Goal: Task Accomplishment & Management: Complete application form

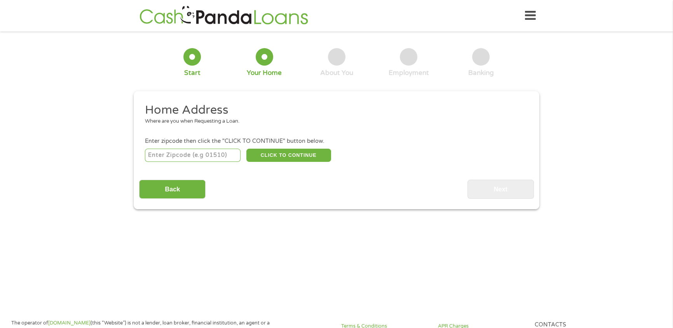
click at [189, 159] on input "number" at bounding box center [193, 155] width 96 height 13
type input "93433"
click at [282, 156] on button "CLICK TO CONTINUE" at bounding box center [288, 155] width 85 height 13
type input "93433"
type input "[PERSON_NAME][GEOGRAPHIC_DATA]"
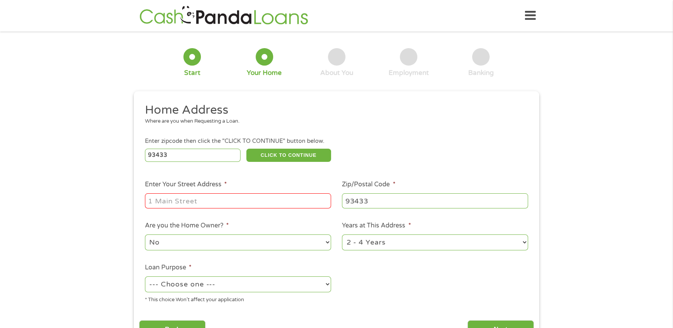
click at [211, 206] on input "Enter Your Street Address *" at bounding box center [238, 201] width 186 height 15
type input "[STREET_ADDRESS]"
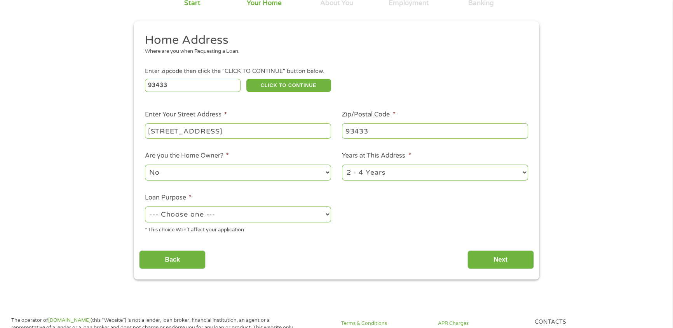
scroll to position [70, 0]
click at [207, 174] on select "No Yes" at bounding box center [238, 172] width 186 height 16
click at [418, 176] on select "1 Year or less 1 - 2 Years 2 - 4 Years Over 4 Years" at bounding box center [435, 172] width 186 height 16
select select "60months"
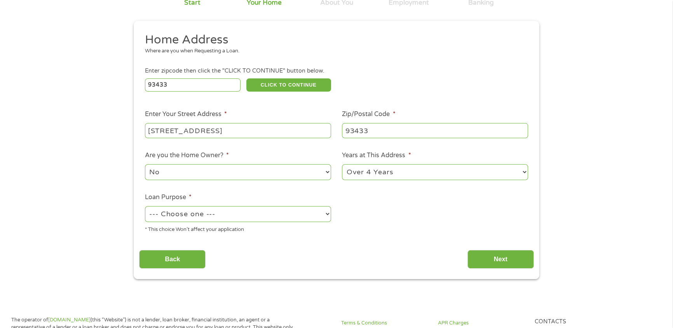
click at [342, 166] on select "1 Year or less 1 - 2 Years 2 - 4 Years Over 4 Years" at bounding box center [435, 172] width 186 height 16
click at [223, 213] on select "--- Choose one --- Pay Bills Debt Consolidation Home Improvement Major Purchase…" at bounding box center [238, 214] width 186 height 16
select select "shorttermcash"
click at [145, 208] on select "--- Choose one --- Pay Bills Debt Consolidation Home Improvement Major Purchase…" at bounding box center [238, 214] width 186 height 16
click at [506, 250] on div "Back Next" at bounding box center [336, 256] width 395 height 24
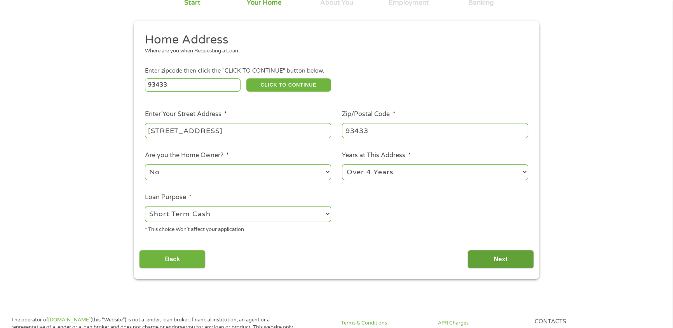
click at [507, 259] on input "Next" at bounding box center [501, 259] width 66 height 19
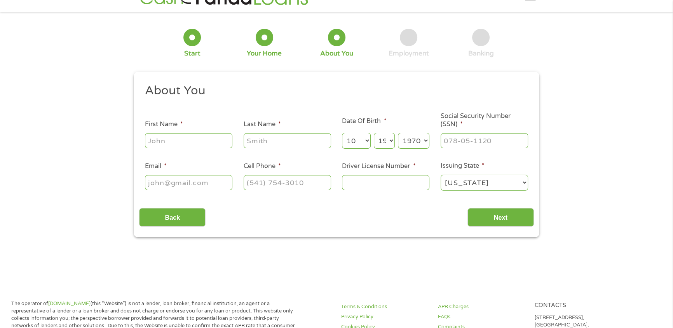
scroll to position [0, 0]
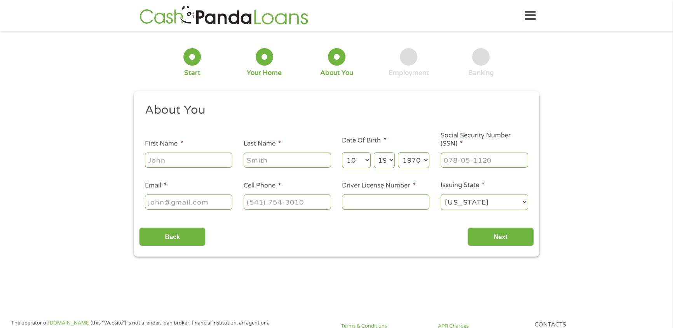
click at [187, 162] on input "First Name *" at bounding box center [188, 160] width 87 height 15
type input "[PERSON_NAME]"
type input "[EMAIL_ADDRESS][DOMAIN_NAME]"
type input "[PHONE_NUMBER]"
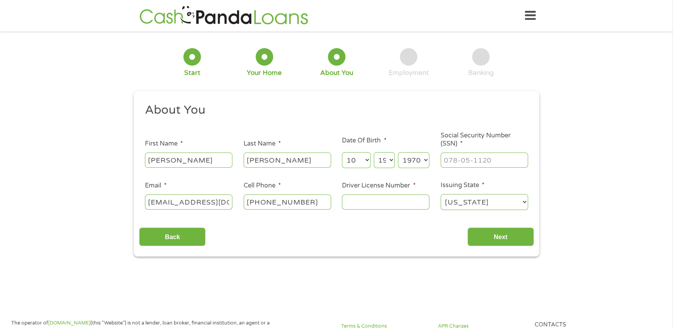
click at [385, 206] on input "Driver License Number *" at bounding box center [385, 202] width 87 height 15
type input "Y6378128"
click at [472, 163] on input "Social Security Number (SSN) *" at bounding box center [484, 160] width 87 height 15
type input "185-54-6174"
click at [498, 237] on input "Next" at bounding box center [501, 237] width 66 height 19
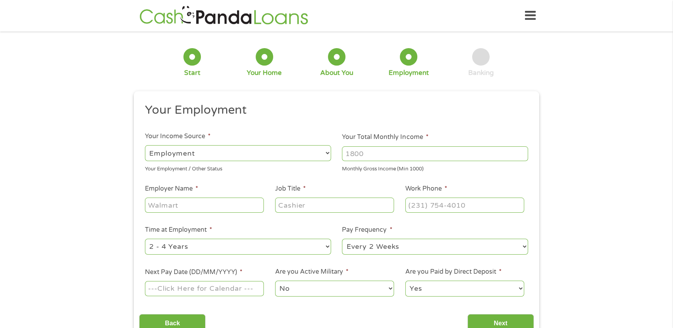
scroll to position [3, 3]
click at [384, 153] on input "Your Total Monthly Income *" at bounding box center [435, 154] width 186 height 15
drag, startPoint x: 384, startPoint y: 153, endPoint x: 260, endPoint y: 162, distance: 124.8
click at [260, 162] on ul "Your Employment Your Income Source * --- Choose one --- Employment [DEMOGRAPHIC…" at bounding box center [336, 203] width 395 height 201
type input "4200"
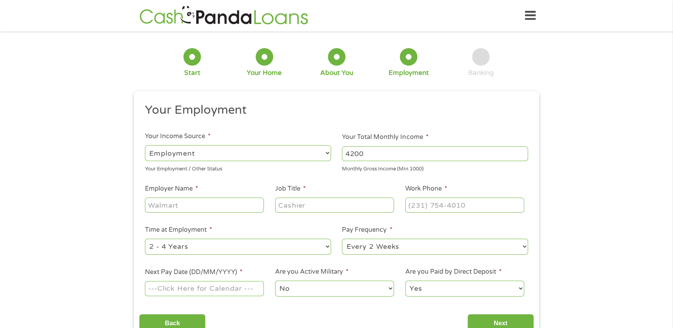
click at [189, 210] on input "Employer Name *" at bounding box center [204, 205] width 119 height 15
type input "[PERSON_NAME] Studio"
type input "Jeweler"
type input "[PHONE_NUMBER]"
click at [242, 253] on select "--- Choose one --- 1 Year or less 1 - 2 Years 2 - 4 Years Over 4 Years" at bounding box center [238, 247] width 186 height 16
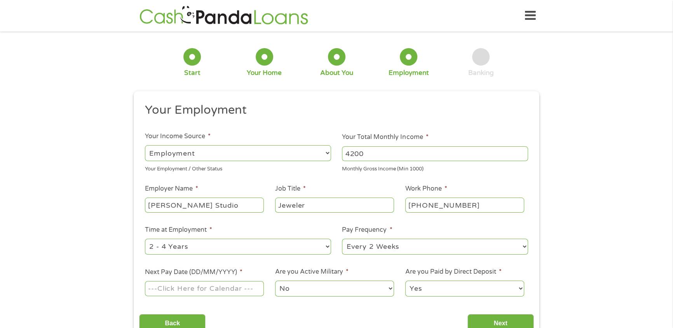
select select "24months"
click at [145, 239] on select "--- Choose one --- 1 Year or less 1 - 2 Years 2 - 4 Years Over 4 Years" at bounding box center [238, 247] width 186 height 16
click at [359, 252] on select "--- Choose one --- Every 2 Weeks Every Week Monthly Semi-Monthly" at bounding box center [435, 247] width 186 height 16
select select "monthly"
click at [342, 239] on select "--- Choose one --- Every 2 Weeks Every Week Monthly Semi-Monthly" at bounding box center [435, 247] width 186 height 16
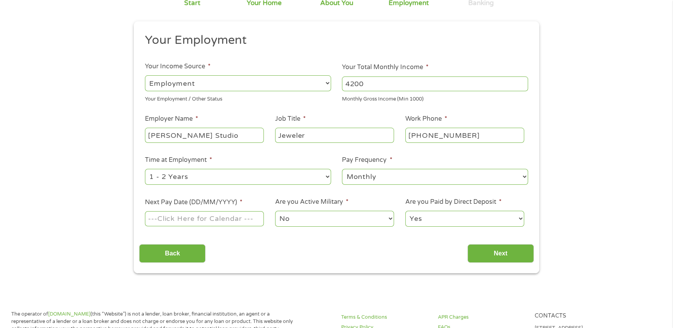
scroll to position [70, 0]
click at [229, 203] on label "Next Pay Date (DD/MM/YYYY) *" at bounding box center [194, 202] width 98 height 8
click at [229, 211] on input "Next Pay Date (DD/MM/YYYY) *" at bounding box center [204, 218] width 119 height 15
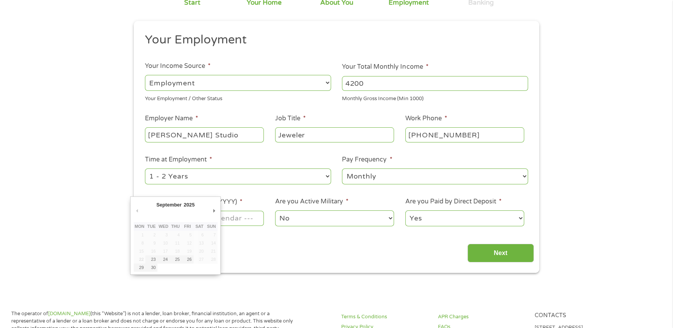
click at [166, 272] on td at bounding box center [163, 268] width 12 height 8
type input "[DATE]"
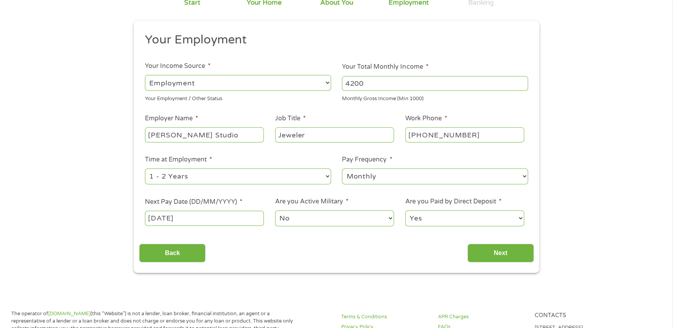
click at [297, 220] on select "No Yes" at bounding box center [334, 219] width 119 height 16
click at [275, 211] on select "No Yes" at bounding box center [334, 219] width 119 height 16
click at [435, 213] on select "Yes No" at bounding box center [464, 219] width 119 height 16
click at [520, 255] on input "Next" at bounding box center [501, 253] width 66 height 19
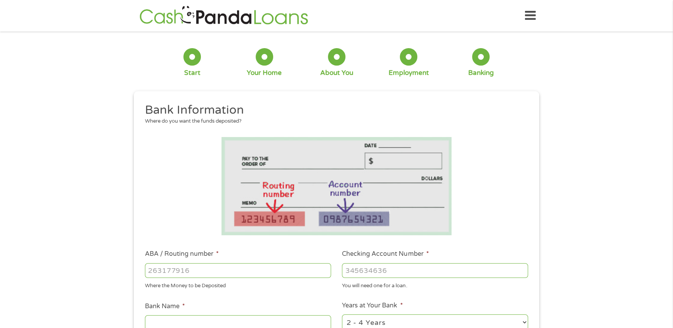
scroll to position [106, 0]
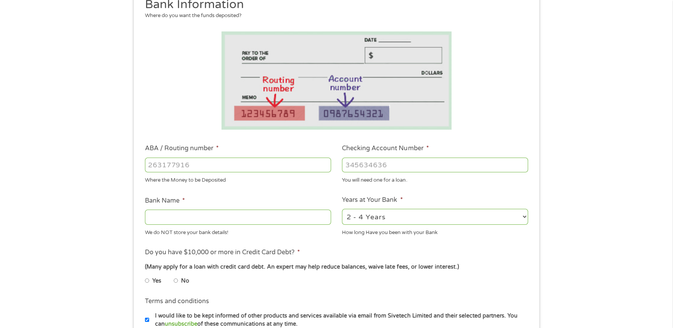
click at [164, 164] on input "ABA / Routing number *" at bounding box center [238, 165] width 186 height 15
type input "021214891"
type input "Cross River Bank"
type input "021214891"
click at [373, 166] on input "Checking Account Number *" at bounding box center [435, 165] width 186 height 15
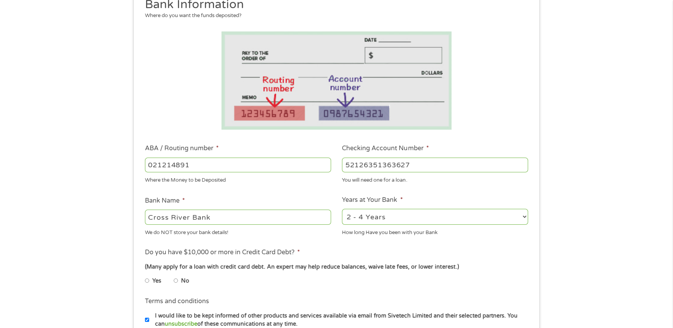
type input "52126351363627"
click at [355, 223] on select "2 - 4 Years 6 - 12 Months 1 - 2 Years Over 4 Years" at bounding box center [435, 217] width 186 height 16
click at [342, 210] on select "2 - 4 Years 6 - 12 Months 1 - 2 Years Over 4 Years" at bounding box center [435, 217] width 186 height 16
click at [371, 220] on select "2 - 4 Years 6 - 12 Months 1 - 2 Years Over 4 Years" at bounding box center [435, 217] width 186 height 16
select select "12months"
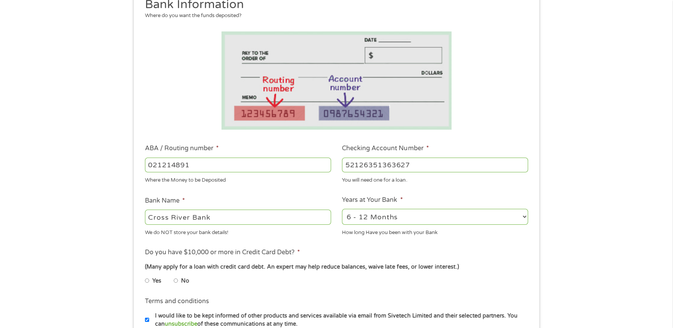
click at [342, 210] on select "2 - 4 Years 6 - 12 Months 1 - 2 Years Over 4 Years" at bounding box center [435, 217] width 186 height 16
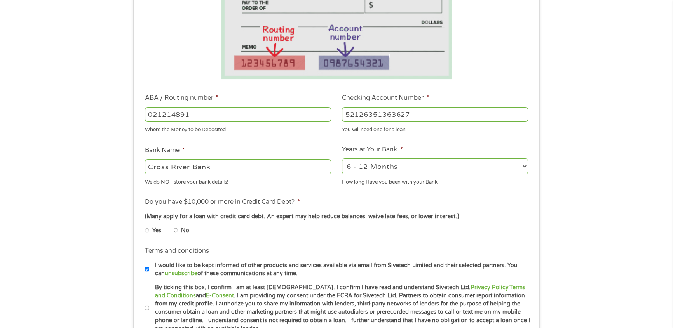
scroll to position [212, 0]
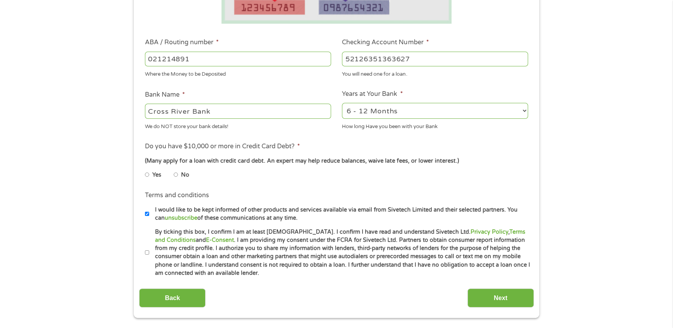
click at [148, 179] on input "Yes" at bounding box center [147, 175] width 5 height 12
radio input "true"
click at [176, 176] on input "No" at bounding box center [176, 175] width 5 height 12
radio input "true"
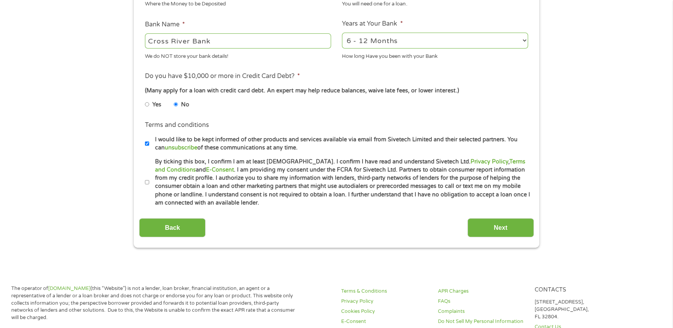
scroll to position [283, 0]
click at [146, 186] on input "By ticking this box, I confirm I am at least [DEMOGRAPHIC_DATA]. I confirm I ha…" at bounding box center [147, 182] width 5 height 12
checkbox input "true"
click at [504, 229] on input "Next" at bounding box center [501, 227] width 66 height 19
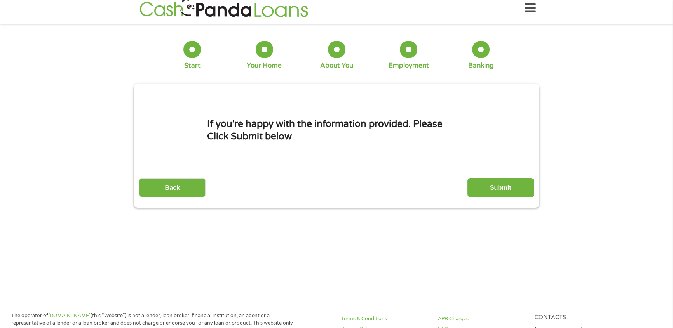
scroll to position [0, 0]
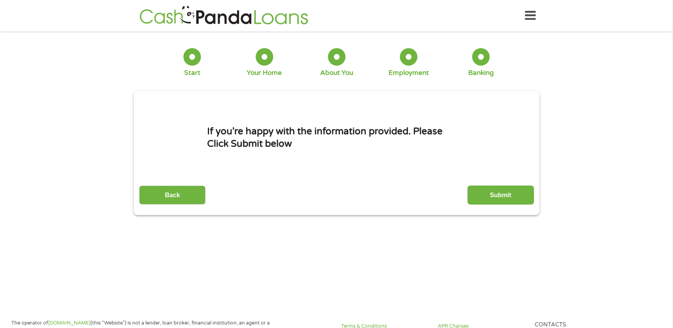
click at [487, 177] on div "If you're happy with the information provided. Please Click Submit below Back S…" at bounding box center [336, 152] width 395 height 104
click at [501, 193] on input "Submit" at bounding box center [501, 195] width 66 height 19
